Goal: Find specific page/section: Find specific page/section

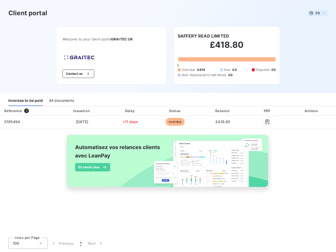
click at [318, 13] on span "FR" at bounding box center [318, 13] width 4 height 4
click at [78, 74] on button "Contact us" at bounding box center [79, 74] width 32 height 8
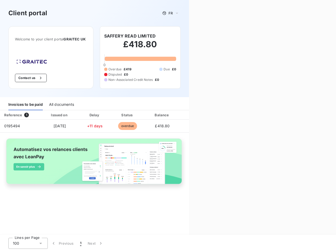
click at [203, 36] on div "Contact us Fill out the form below, and a member of our team will get back to y…" at bounding box center [262, 126] width 147 height 252
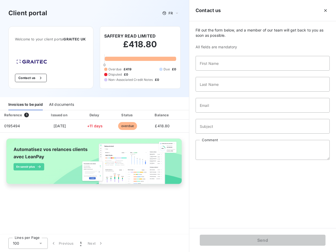
click at [25, 101] on div "Invoices to be paid" at bounding box center [25, 104] width 34 height 11
click at [61, 101] on div "All documents" at bounding box center [61, 104] width 25 height 11
